Goal: Transaction & Acquisition: Purchase product/service

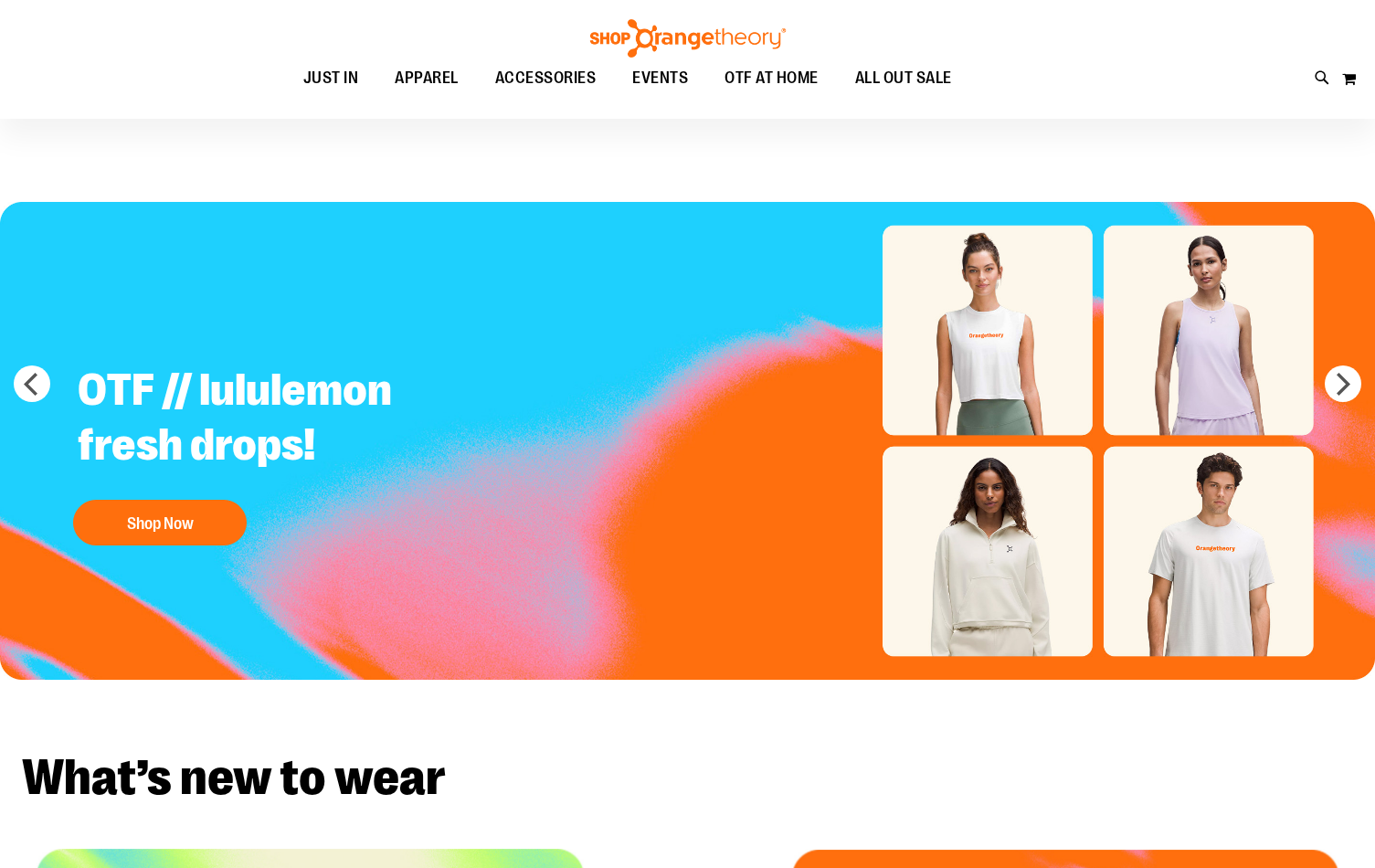
scroll to position [608, 0]
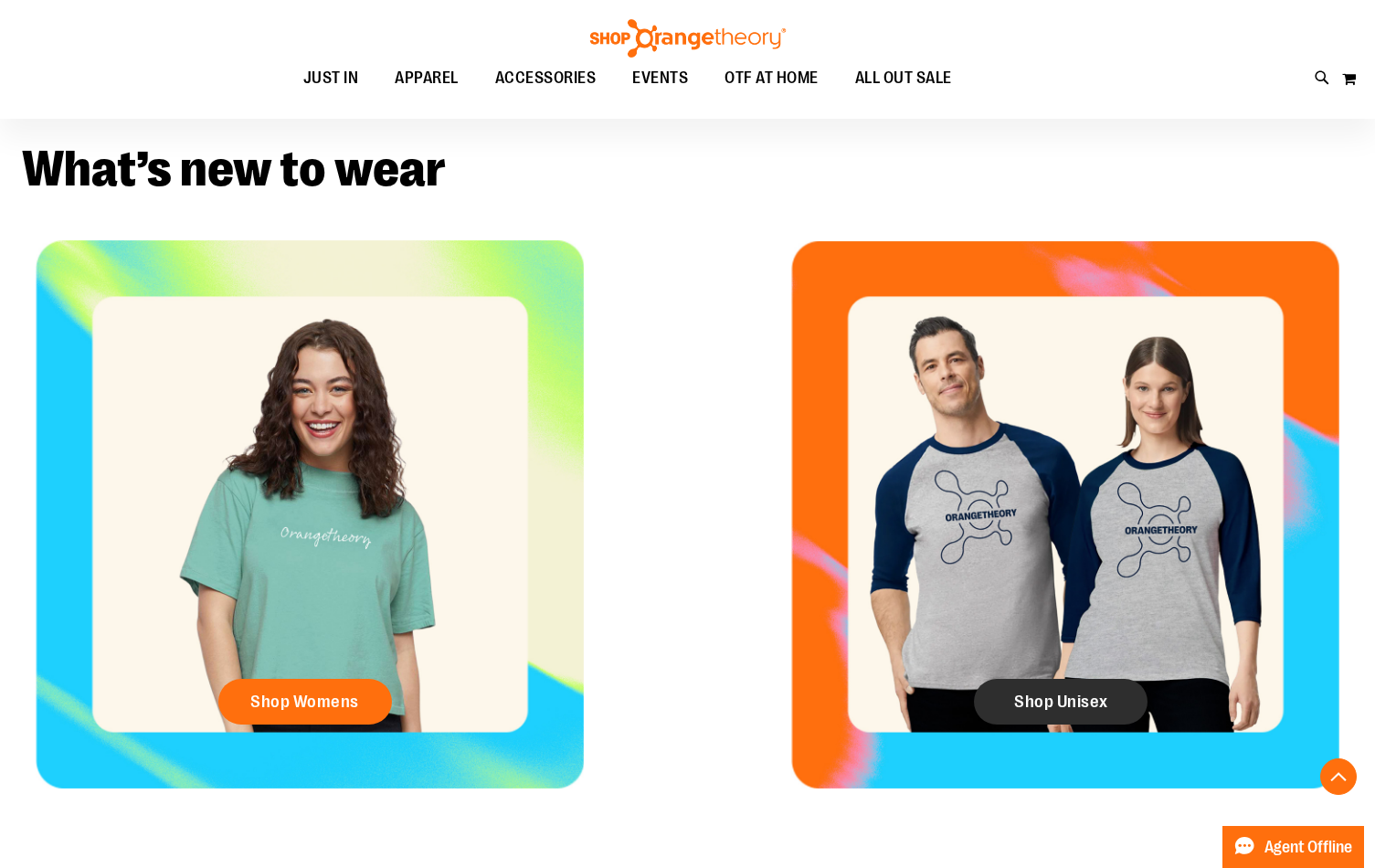
type input "**********"
click at [1015, 706] on span "Shop Unisex" at bounding box center [1061, 702] width 95 height 20
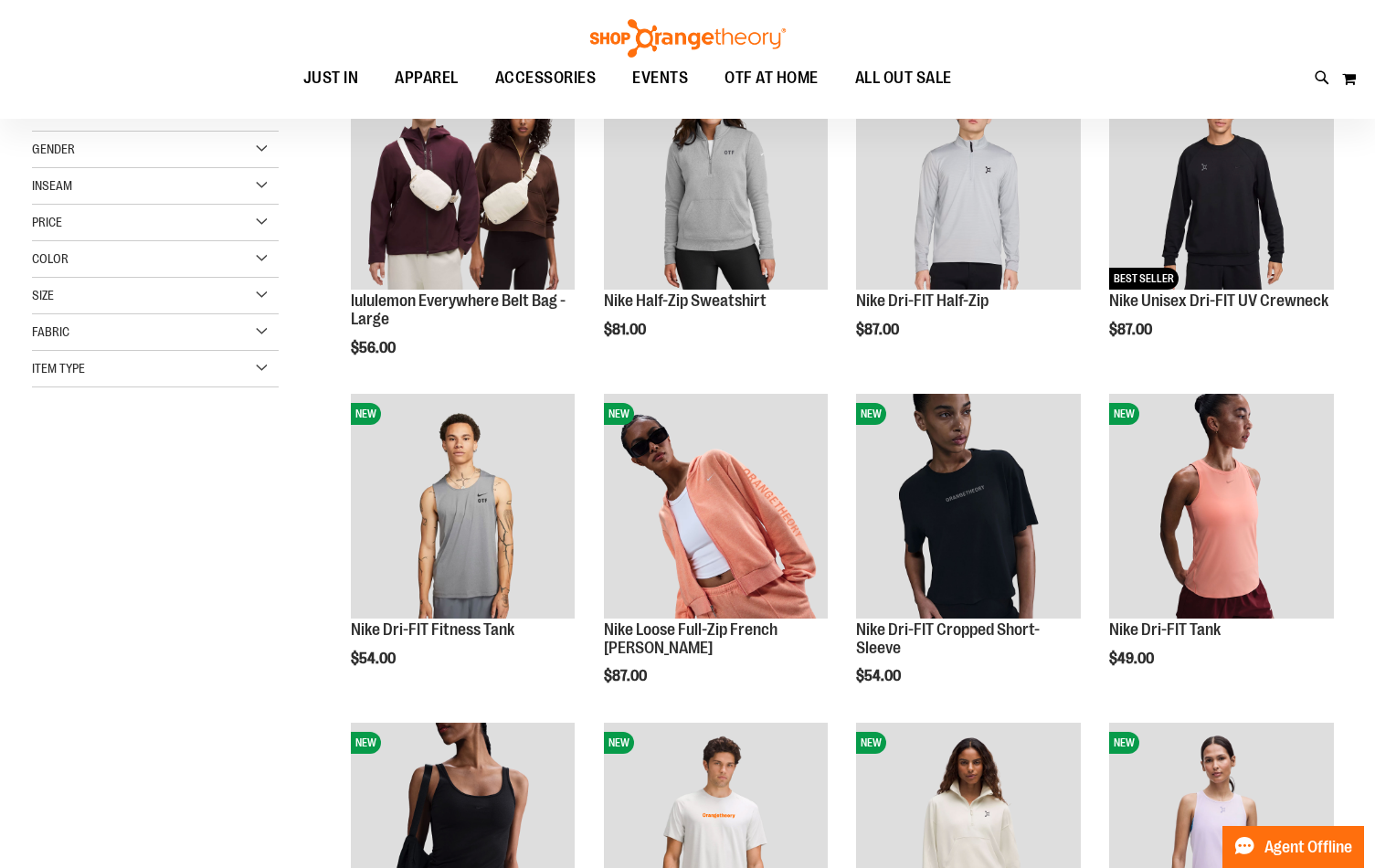
scroll to position [149, 0]
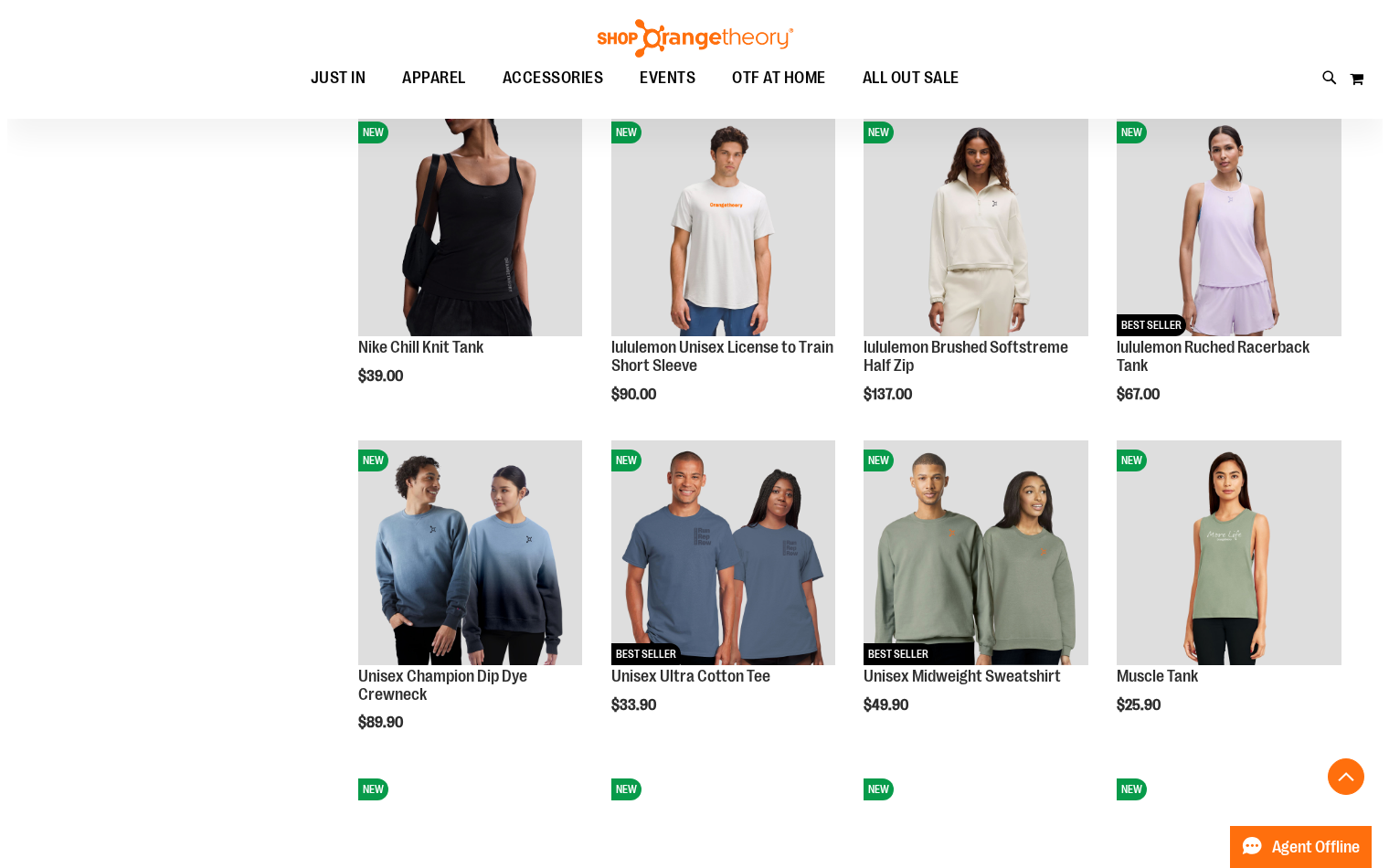
scroll to position [759, 0]
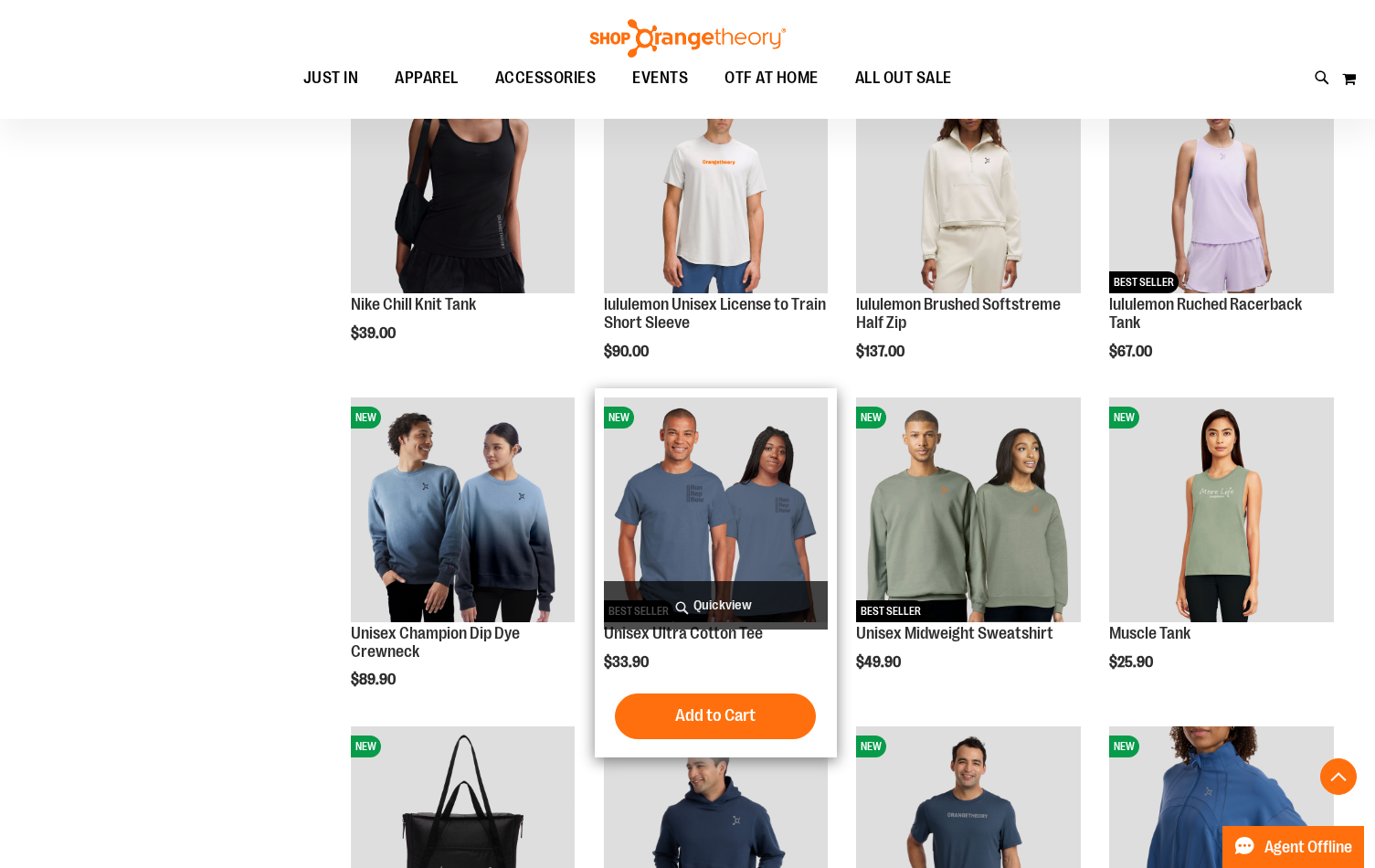
type input "**********"
click at [677, 606] on span "Quickview" at bounding box center [717, 605] width 225 height 49
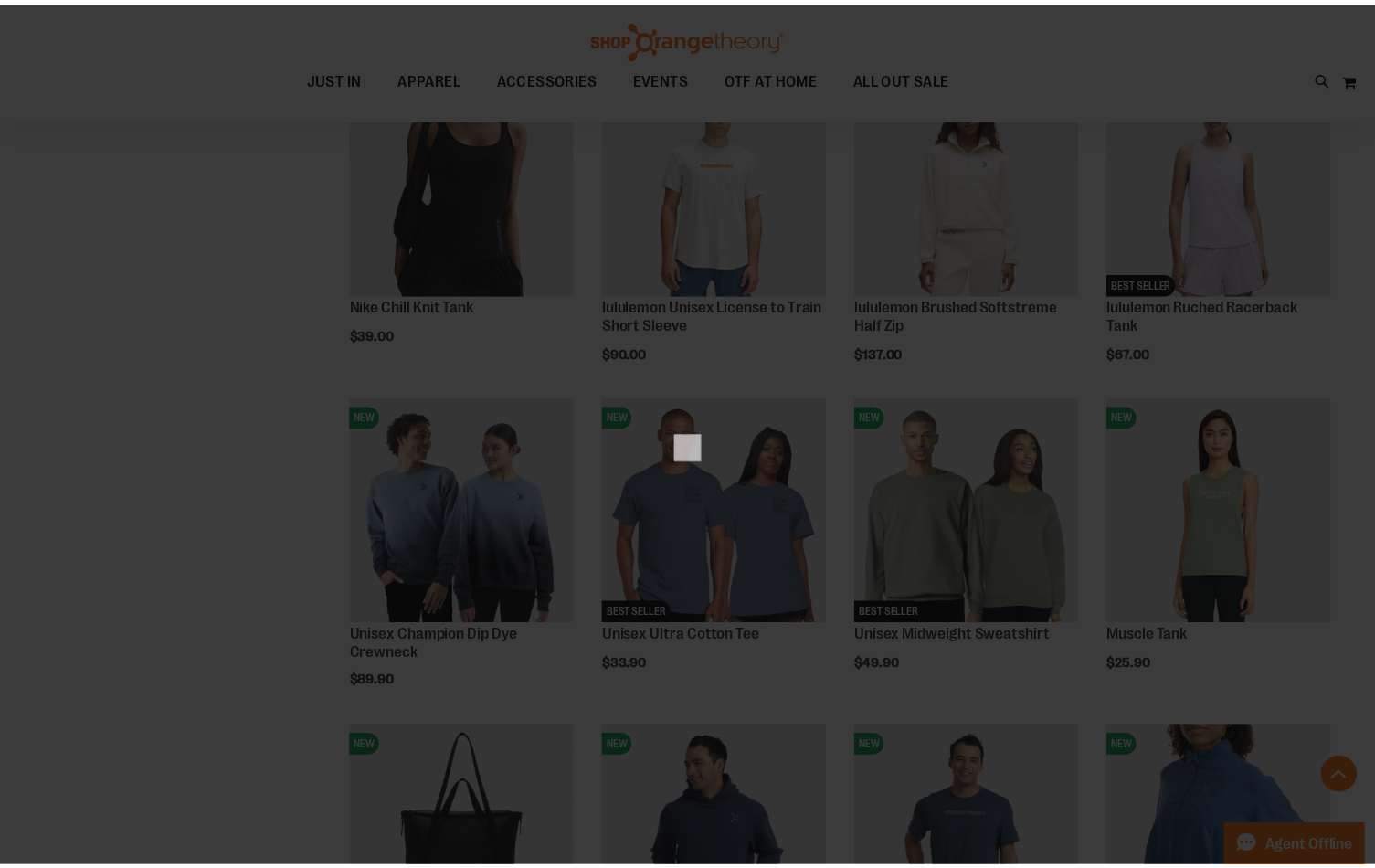
scroll to position [0, 0]
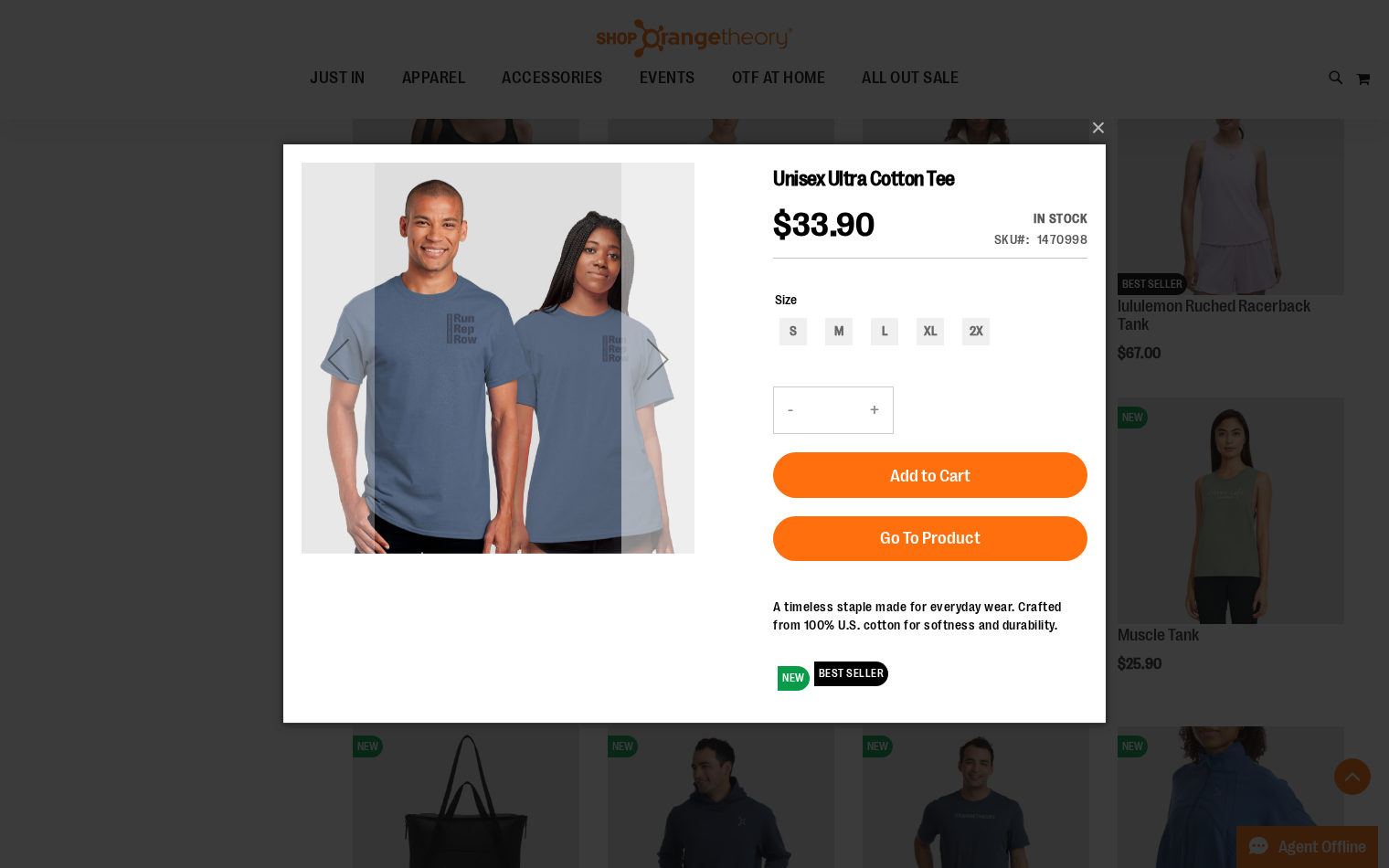
click at [653, 313] on div "Next" at bounding box center [657, 358] width 73 height 393
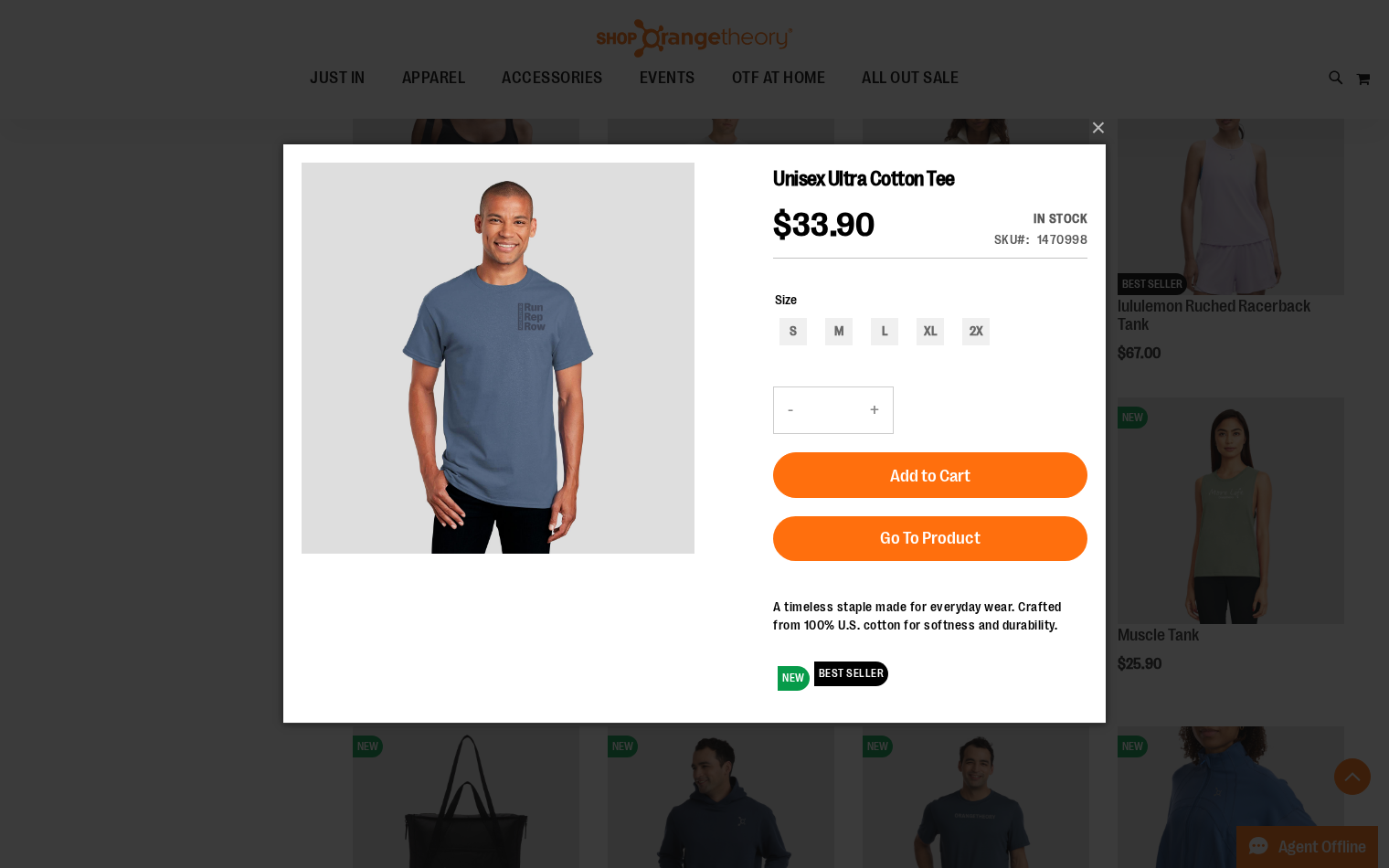
click at [103, 432] on div "×" at bounding box center [694, 434] width 1389 height 868
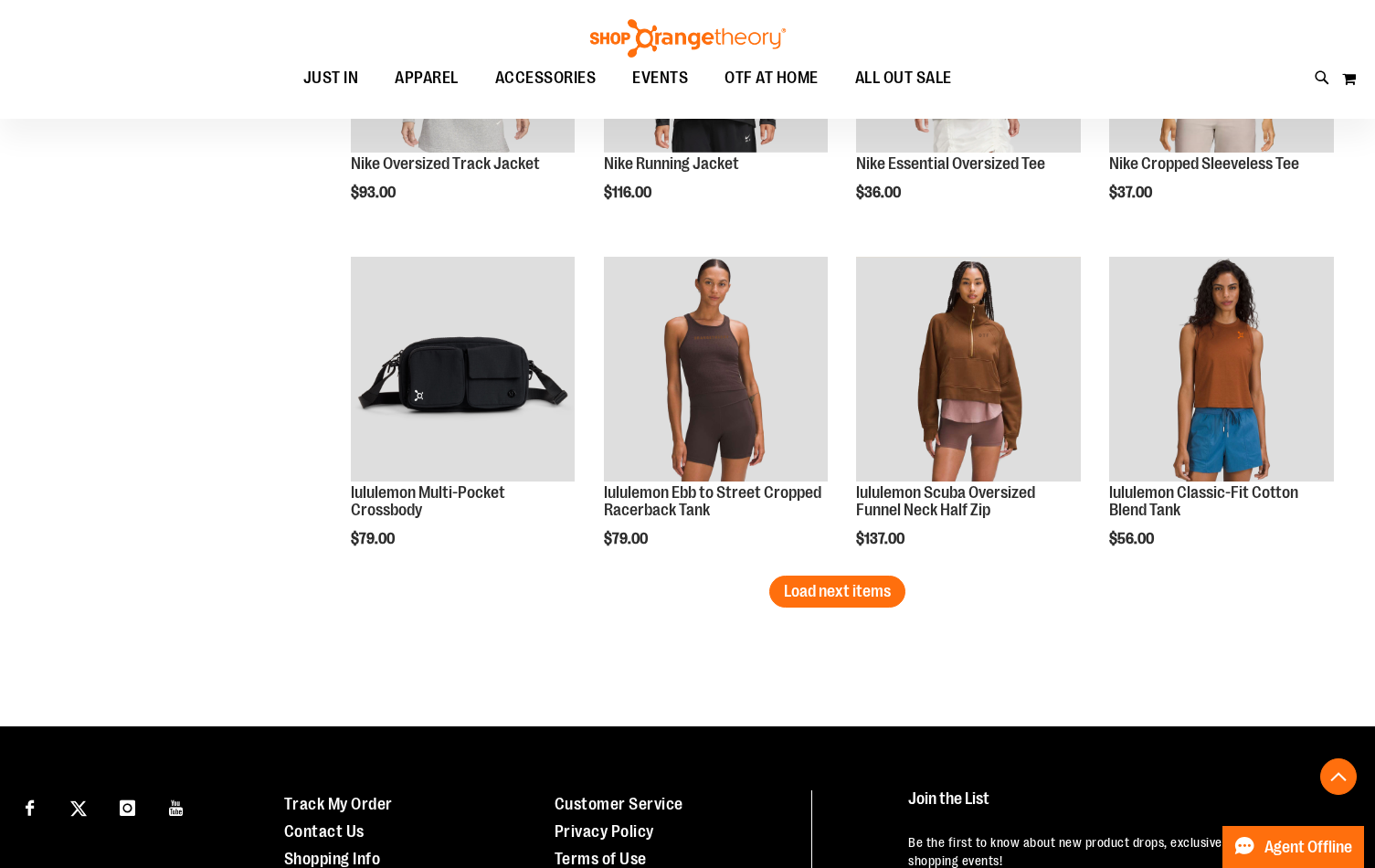
scroll to position [2585, 0]
